Goal: Information Seeking & Learning: Learn about a topic

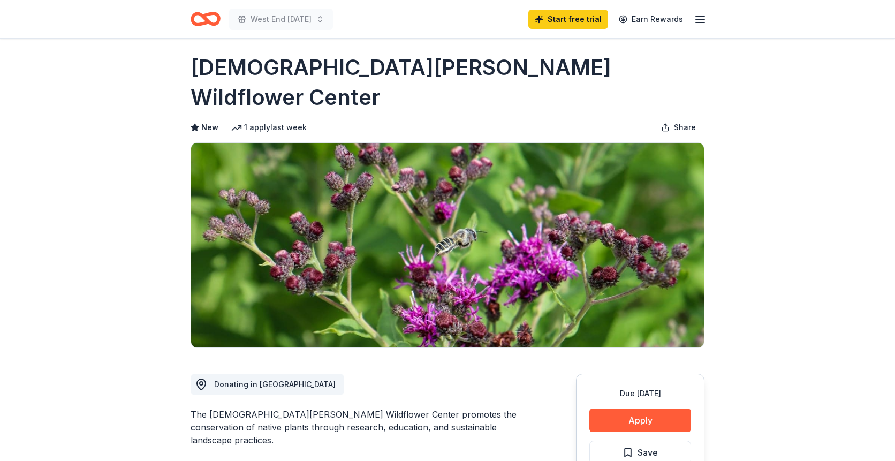
scroll to position [5, 0]
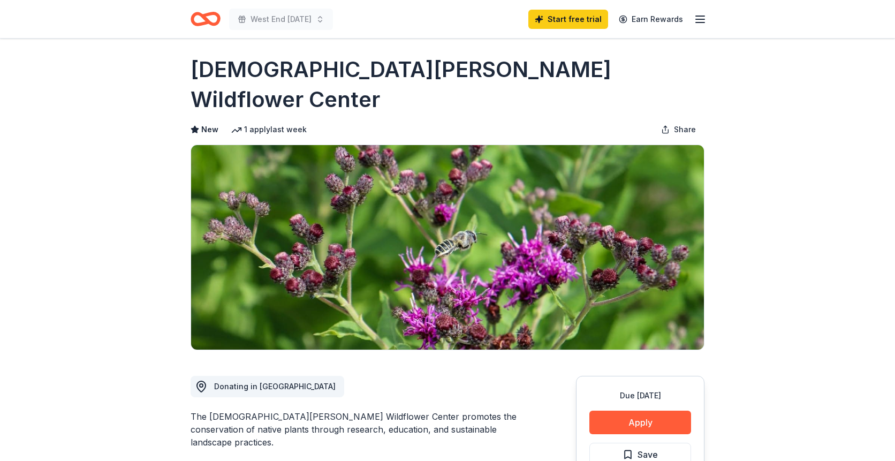
click at [490, 70] on h1 "[DEMOGRAPHIC_DATA][PERSON_NAME] Wildflower Center" at bounding box center [447, 85] width 514 height 60
click at [490, 70] on h1 "Lady Bird Johnson Wildflower Center" at bounding box center [447, 85] width 514 height 60
click at [453, 70] on h1 "Lady Bird Johnson Wildflower Center" at bounding box center [447, 85] width 514 height 60
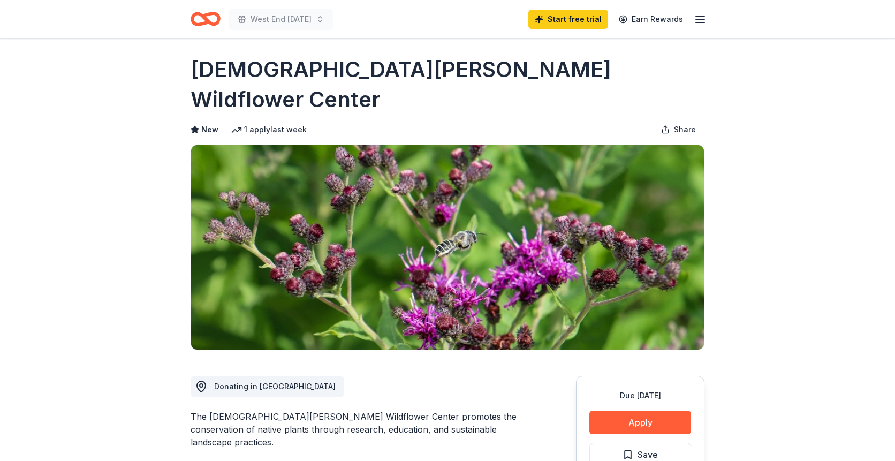
click at [453, 70] on h1 "Lady Bird Johnson Wildflower Center" at bounding box center [447, 85] width 514 height 60
drag, startPoint x: 185, startPoint y: 68, endPoint x: 458, endPoint y: 85, distance: 274.4
click at [211, 19] on icon "Home" at bounding box center [205, 18] width 30 height 25
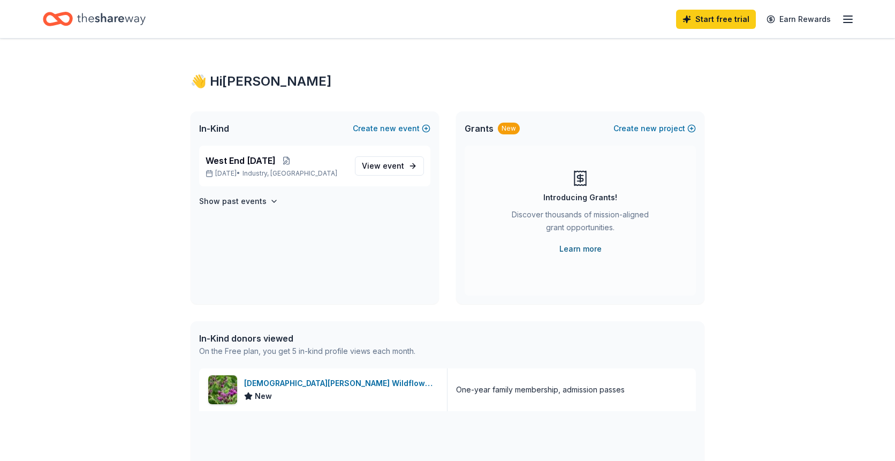
click at [582, 251] on link "Learn more" at bounding box center [580, 248] width 42 height 13
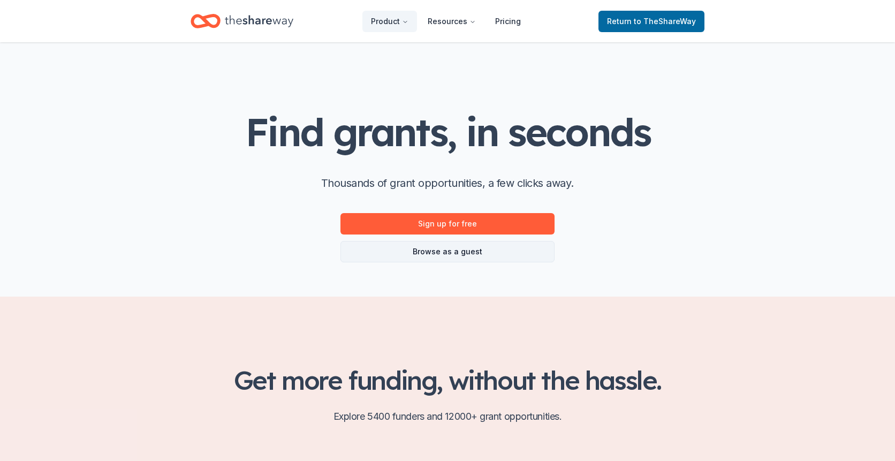
click at [430, 253] on link "Browse as a guest" at bounding box center [447, 251] width 214 height 21
click at [429, 251] on link "Browse as a guest" at bounding box center [447, 251] width 214 height 21
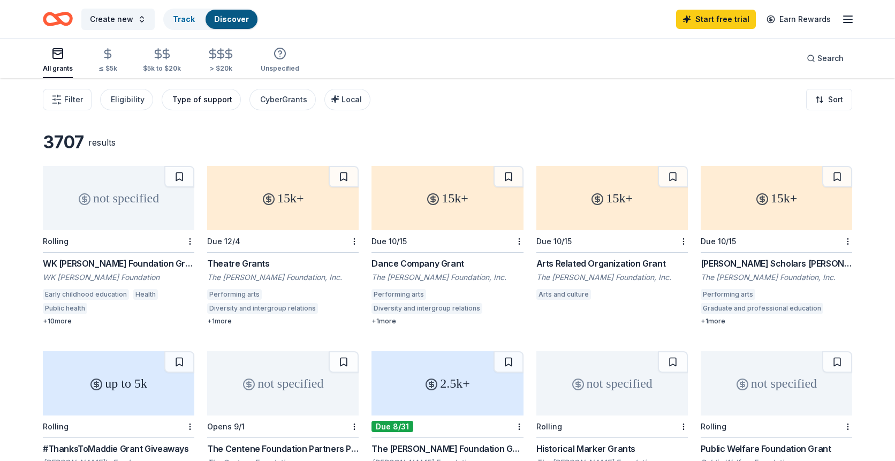
click at [185, 97] on div "Type of support" at bounding box center [202, 99] width 60 height 13
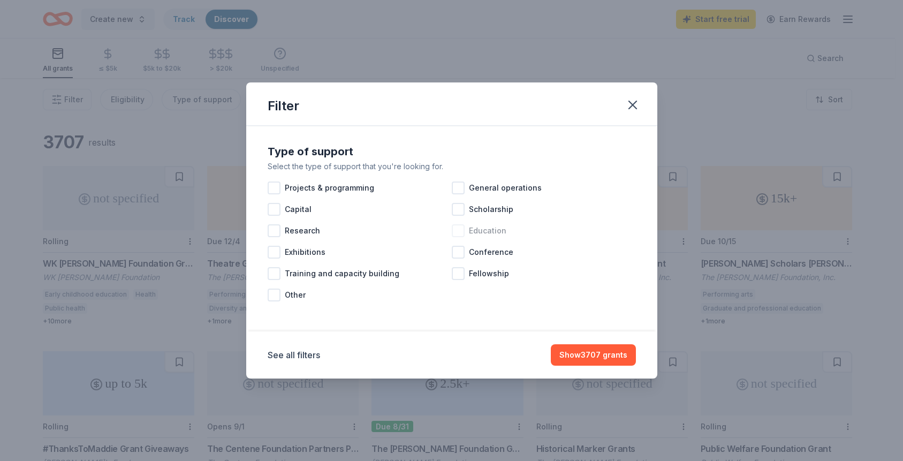
click at [459, 234] on div at bounding box center [458, 230] width 13 height 13
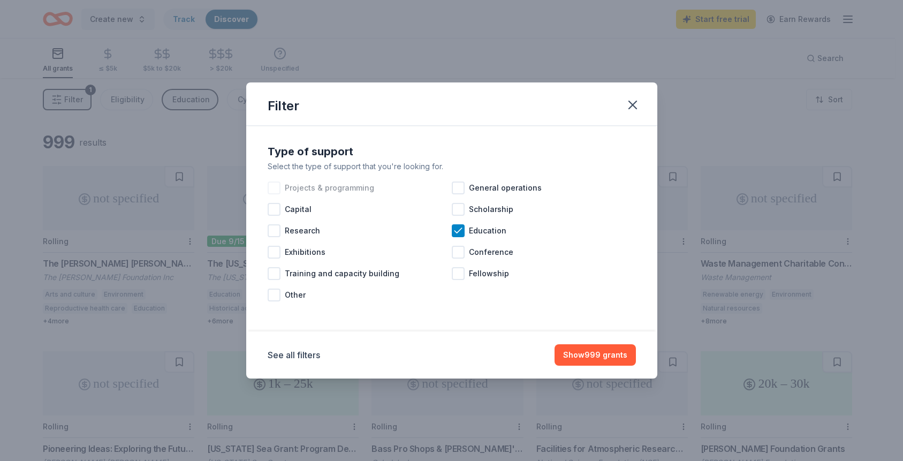
click at [274, 189] on div at bounding box center [273, 187] width 13 height 13
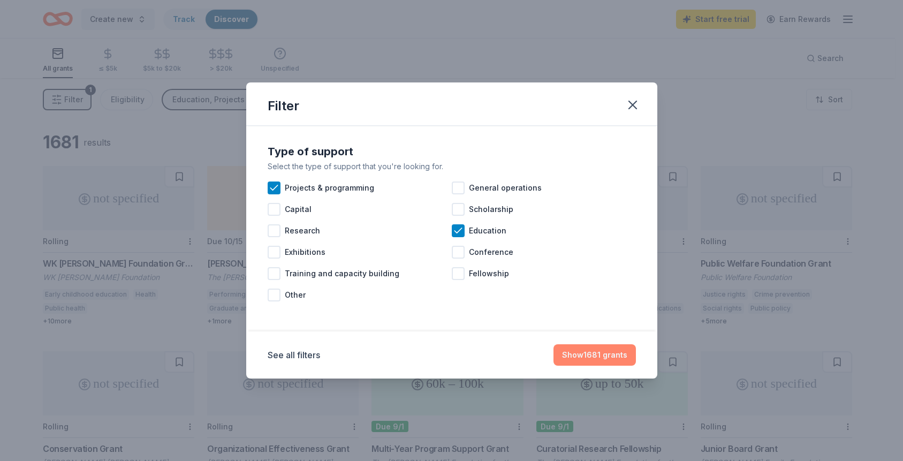
click at [611, 355] on button "Show 1681 grants" at bounding box center [594, 354] width 82 height 21
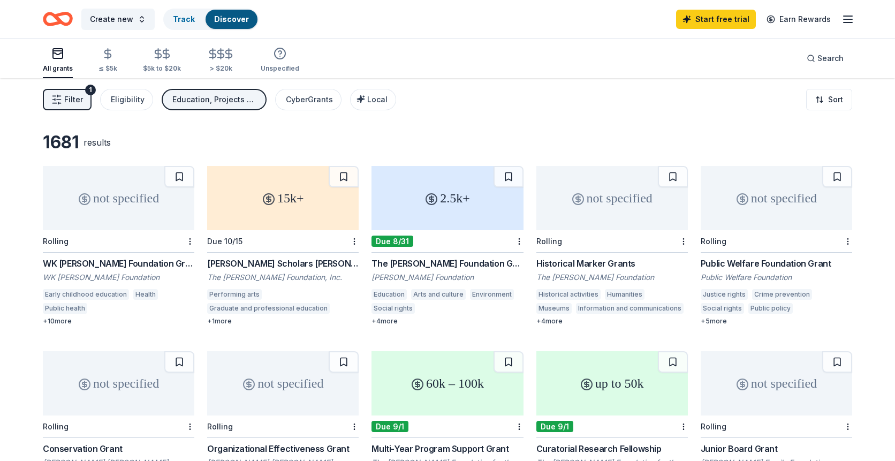
click at [465, 219] on div "2.5k+" at bounding box center [446, 198] width 151 height 64
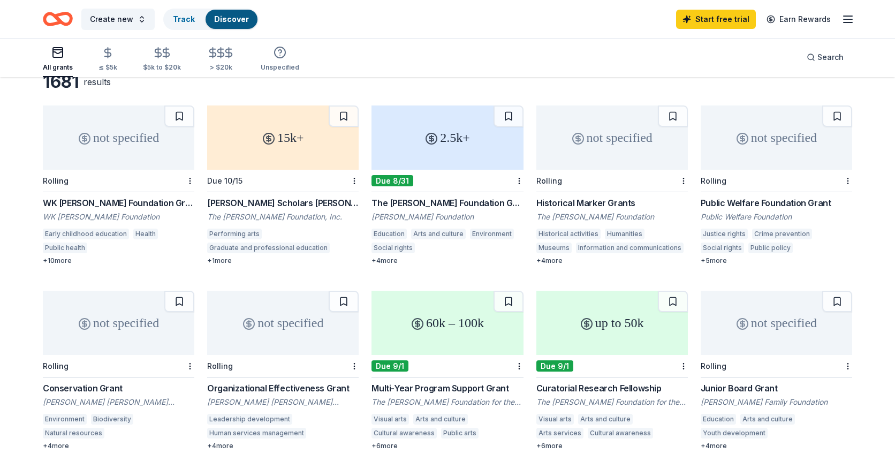
scroll to position [65, 0]
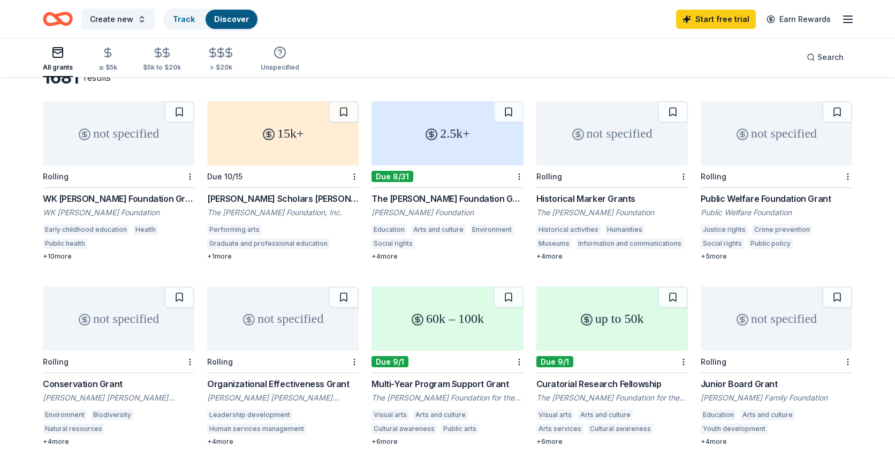
click at [136, 318] on div "not specified" at bounding box center [118, 318] width 151 height 64
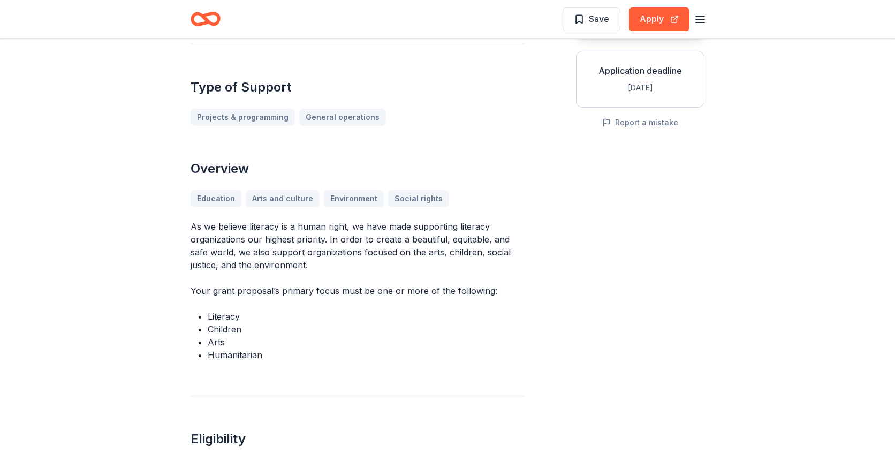
scroll to position [191, 0]
